Goal: Task Accomplishment & Management: Manage account settings

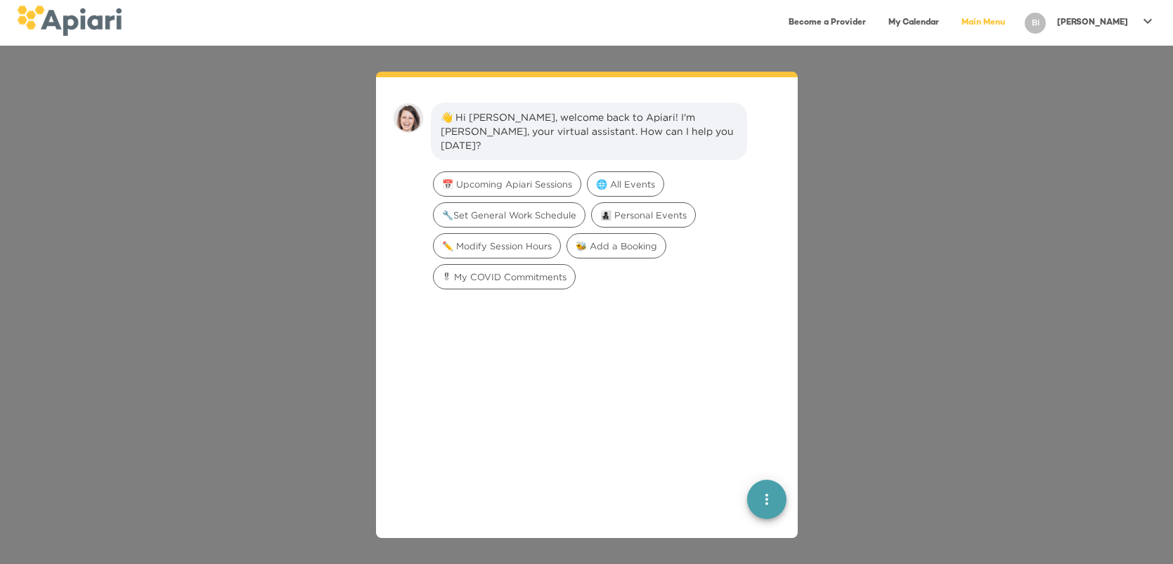
scroll to position [19, 0]
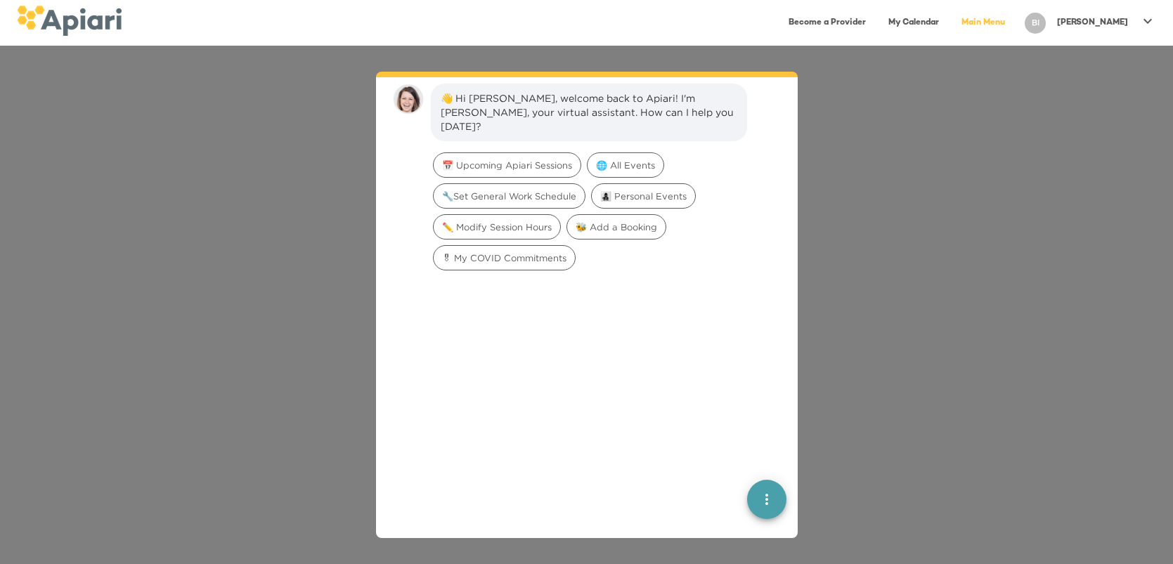
click at [1139, 19] on icon at bounding box center [1147, 21] width 17 height 17
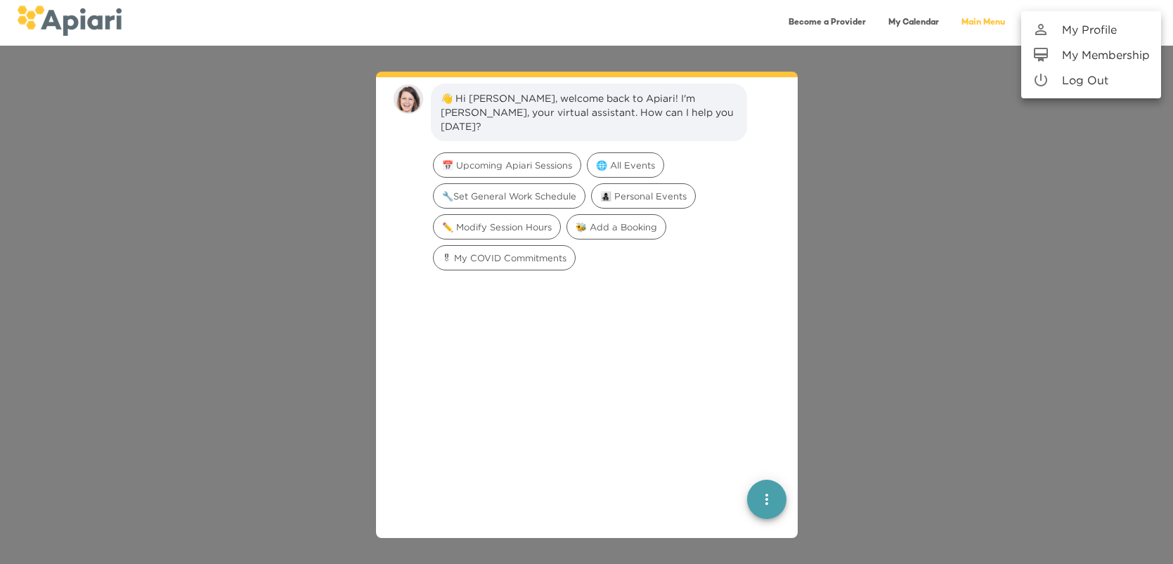
click at [1098, 31] on p "My Profile" at bounding box center [1089, 29] width 55 height 17
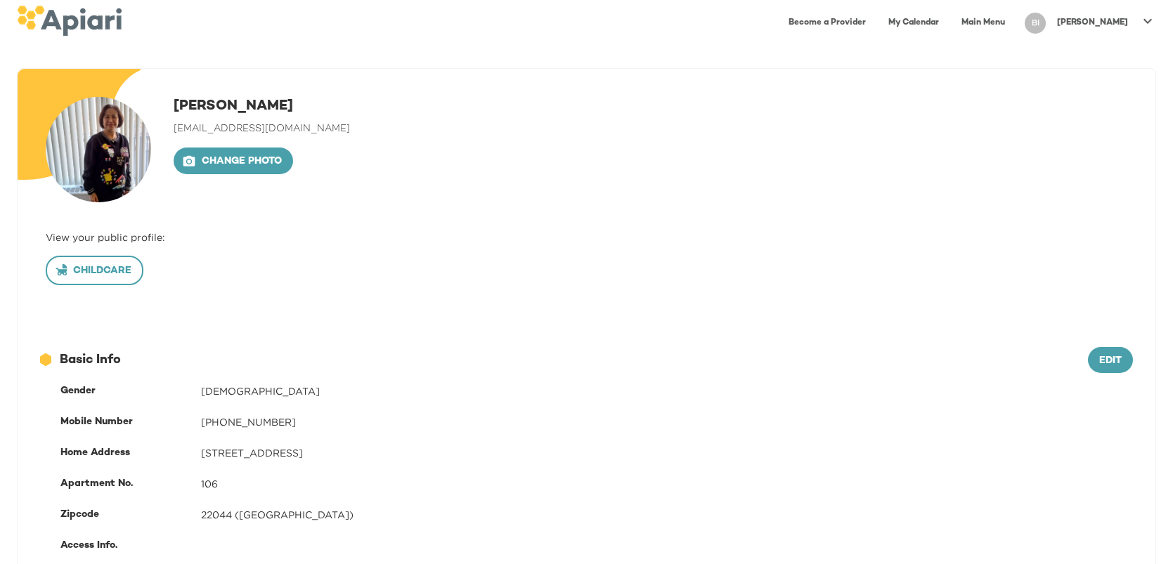
click at [91, 277] on span "Childcare" at bounding box center [95, 272] width 74 height 18
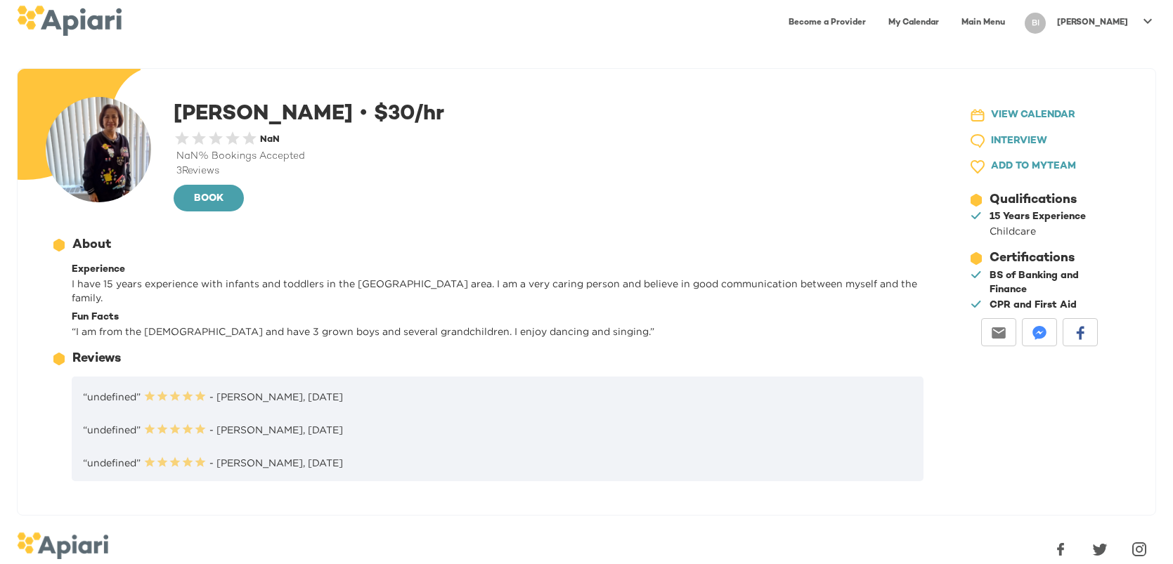
click at [1147, 21] on icon at bounding box center [1147, 20] width 8 height 5
click at [1083, 84] on p "Log Out" at bounding box center [1085, 80] width 46 height 17
